Goal: Navigation & Orientation: Find specific page/section

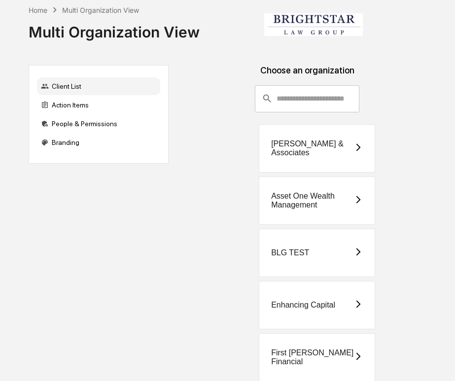
click at [307, 158] on div "[PERSON_NAME] & Associates" at bounding box center [317, 148] width 116 height 48
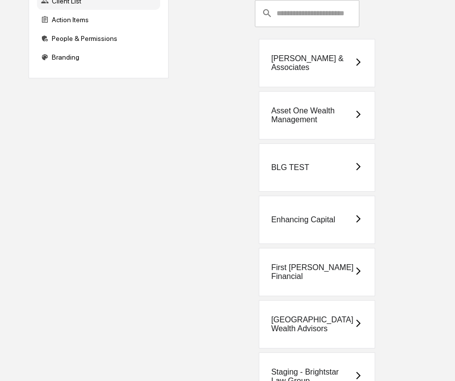
scroll to position [127, 0]
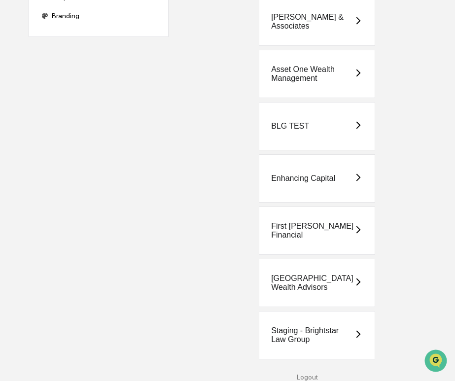
click at [334, 336] on div "Staging - Brightstar Law Group" at bounding box center [312, 335] width 83 height 18
